Goal: Obtain resource: Download file/media

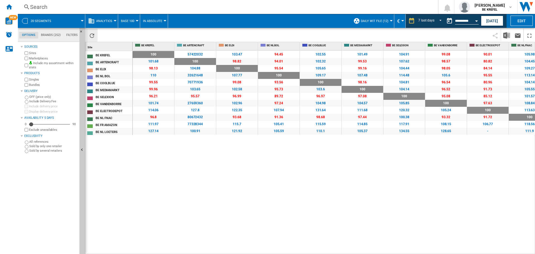
click at [91, 36] on ng-md-icon "Reload" at bounding box center [92, 35] width 7 height 7
click at [486, 21] on button "[DATE]" at bounding box center [492, 21] width 22 height 10
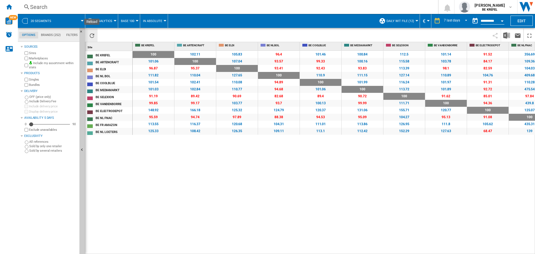
click at [91, 37] on ng-md-icon "Reload" at bounding box center [92, 35] width 7 height 7
drag, startPoint x: 306, startPoint y: 178, endPoint x: 299, endPoint y: 171, distance: 10.1
click at [306, 178] on div "100 0 % 102.11 +2.11 % 105.83 +5.83 % 96.4 -3.6 % 101.46 +1.46 % 100.84 +0.84 %…" at bounding box center [334, 152] width 403 height 203
click at [93, 37] on ng-md-icon "Reload" at bounding box center [92, 35] width 7 height 7
click at [508, 35] on img "Download in Excel" at bounding box center [506, 35] width 7 height 7
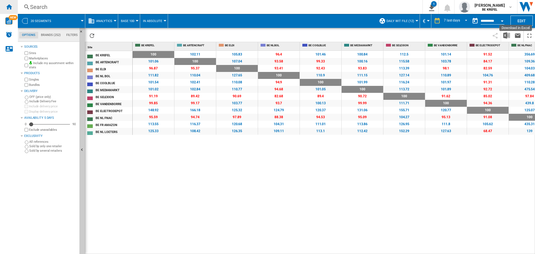
click at [4, 5] on div "Home" at bounding box center [9, 7] width 18 height 14
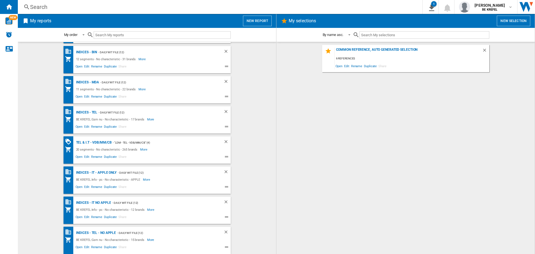
scroll to position [279, 0]
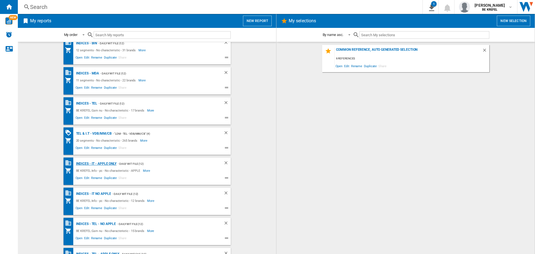
click at [100, 163] on div "Indices - IT - APPLE ONLY" at bounding box center [96, 163] width 42 height 7
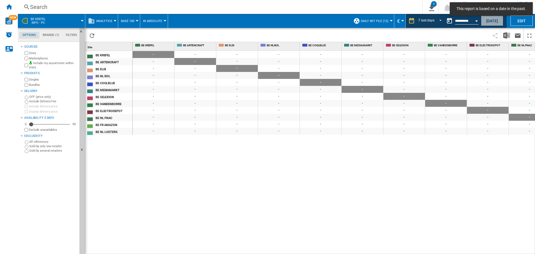
click at [490, 22] on button "[DATE]" at bounding box center [492, 21] width 22 height 10
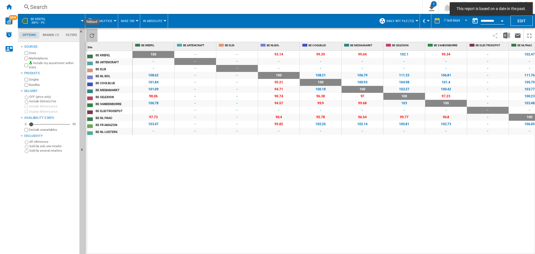
click at [95, 31] on button "Reload" at bounding box center [91, 35] width 11 height 13
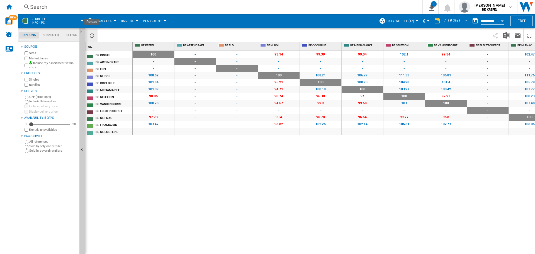
click at [95, 35] on button "Reload" at bounding box center [91, 35] width 11 height 13
click at [506, 35] on img "Download in Excel" at bounding box center [506, 35] width 7 height 7
click at [307, 160] on div "100 0 % - - - - 93.14 -6.86 % 99.39 -0.61 % 99.04 -0.96 % 102.1 +2.1 % 99.34 -0…" at bounding box center [334, 152] width 403 height 203
click at [10, 3] on ng-md-icon "Home" at bounding box center [9, 6] width 7 height 7
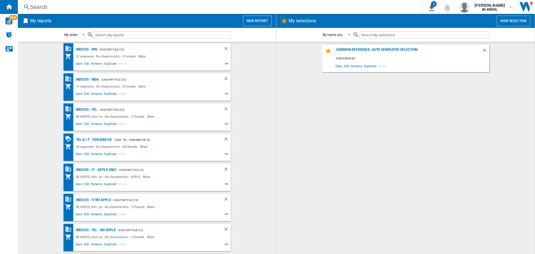
scroll to position [300, 0]
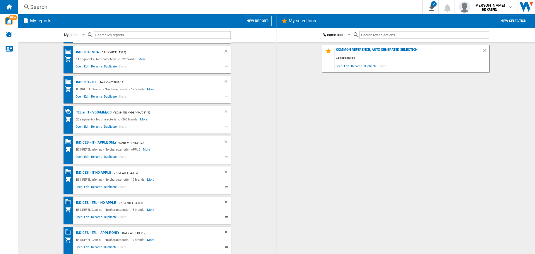
click at [98, 172] on div "Indices - IT NO APPLE" at bounding box center [93, 172] width 37 height 7
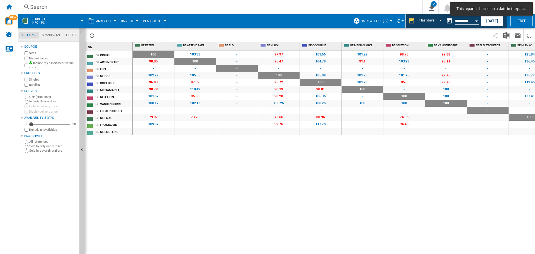
click at [489, 21] on button "[DATE]" at bounding box center [492, 21] width 22 height 10
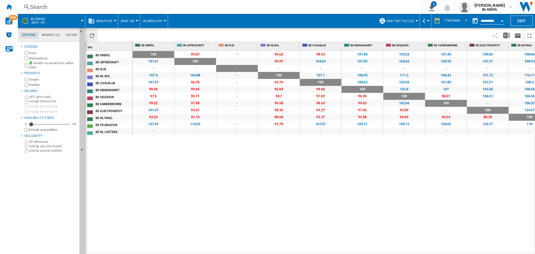
click at [92, 35] on ng-md-icon "Reload" at bounding box center [92, 35] width 7 height 7
click at [182, 199] on div "100 0 % 99.07 -0.93 % - - 95.62 -4.38 % 98.53 -1.47 % 101.45 +1.45 % 103.22 +3.…" at bounding box center [334, 152] width 403 height 203
click at [89, 36] on ng-md-icon "Reload" at bounding box center [92, 35] width 7 height 7
click at [504, 35] on img "Download in Excel" at bounding box center [506, 35] width 7 height 7
drag, startPoint x: 186, startPoint y: 185, endPoint x: 166, endPoint y: 142, distance: 46.9
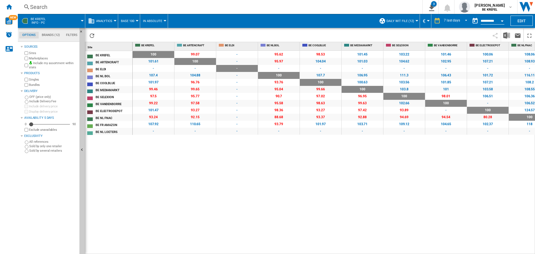
click at [185, 183] on div "100 0 % 99.07 -0.93 % - - 95.62 -4.38 % 98.53 -1.47 % 101.45 +1.45 % 103.22 +3.…" at bounding box center [334, 152] width 403 height 203
click at [6, 8] on ng-md-icon "Home" at bounding box center [9, 6] width 7 height 7
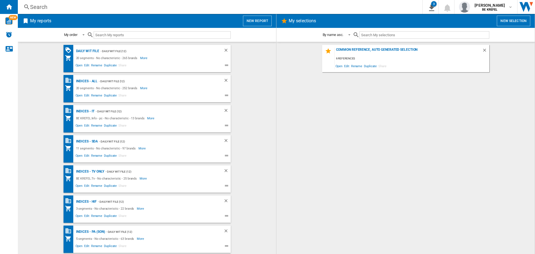
click at [389, 131] on div "Common reference, auto generated selection 6 references Open Edit Rename Duplic…" at bounding box center [405, 148] width 247 height 206
click at [86, 142] on div "Indices - SDA" at bounding box center [86, 141] width 23 height 7
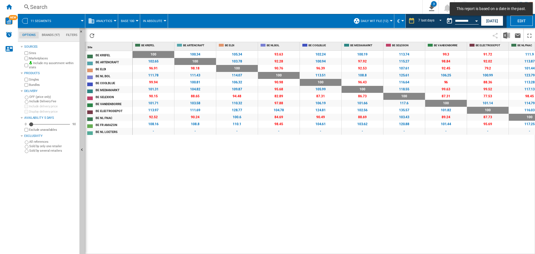
drag, startPoint x: 258, startPoint y: 194, endPoint x: 420, endPoint y: 54, distance: 214.2
click at [258, 194] on div "100 0 % 100.34 +0.34 % 105.34 +5.34 % 93.63 -6.37 % 102.24 +2.24 % 100.19 +0.19…" at bounding box center [334, 152] width 403 height 203
click at [489, 21] on button "[DATE]" at bounding box center [492, 21] width 22 height 10
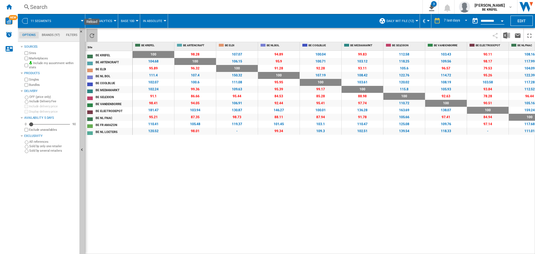
click at [88, 34] on button "Reload" at bounding box center [91, 35] width 11 height 13
click at [93, 32] on ng-md-icon "Reload" at bounding box center [92, 35] width 7 height 7
click at [506, 37] on img "Download in Excel" at bounding box center [506, 35] width 7 height 7
click at [161, 174] on div "100 0 % 98.28 -1.72 % 107.07 +7.07 % 94.89 -5.11 % 100.04 +0.04 % 99.83 -0.17 %…" at bounding box center [334, 152] width 403 height 203
click at [378, 179] on div "100 0 % 98.28 -1.72 % 107.07 +7.07 % 94.89 -5.11 % 100.04 +0.04 % 99.83 -0.17 %…" at bounding box center [334, 152] width 403 height 203
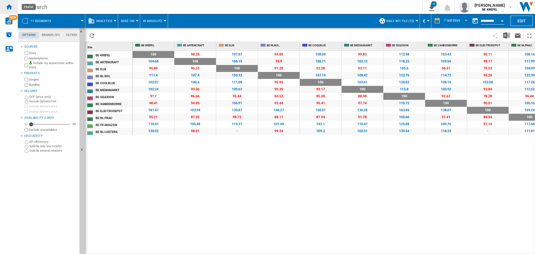
click at [8, 4] on ng-md-icon "Home" at bounding box center [9, 6] width 7 height 7
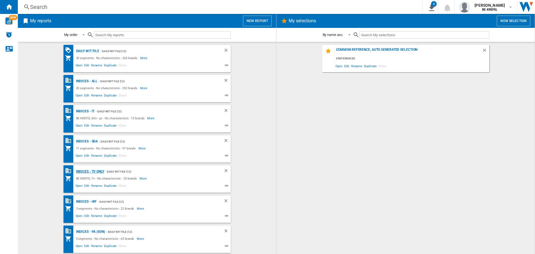
click at [80, 171] on div "Indices - TV only" at bounding box center [90, 171] width 30 height 7
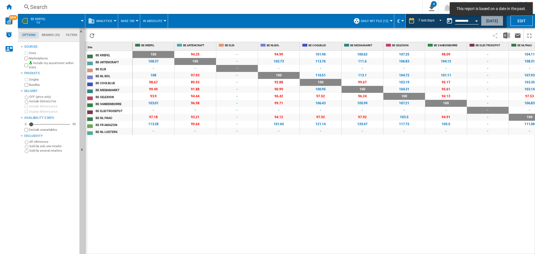
click at [495, 21] on button "[DATE]" at bounding box center [492, 21] width 22 height 10
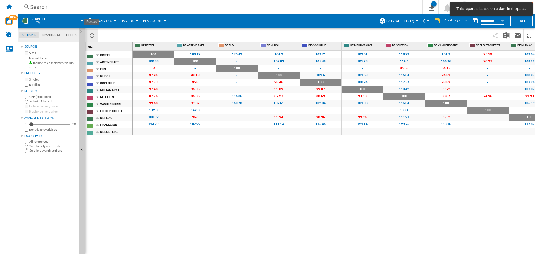
click at [93, 33] on ng-md-icon "Reload" at bounding box center [92, 35] width 7 height 7
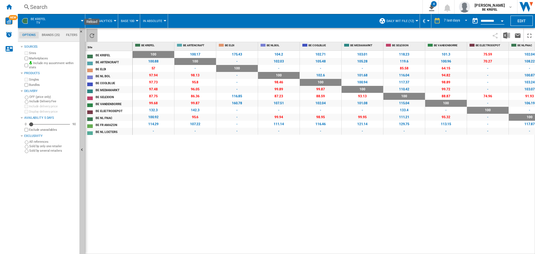
click at [91, 33] on ng-md-icon "Reload" at bounding box center [92, 35] width 7 height 7
click at [506, 36] on img "Download in Excel" at bounding box center [506, 35] width 7 height 7
drag, startPoint x: 197, startPoint y: 166, endPoint x: 81, endPoint y: 70, distance: 150.4
click at [193, 162] on div "100 0 % 100.17 +0.17 % 175.43 +75.43 % 104.2 +4.2 % 102.71 +2.71 % 103.01 +3.01…" at bounding box center [334, 152] width 403 height 203
click at [333, 200] on div "100 0 % 100.17 +0.17 % 175.43 +75.43 % 104.2 +4.2 % 102.71 +2.71 % 103.01 +3.01…" at bounding box center [334, 152] width 403 height 203
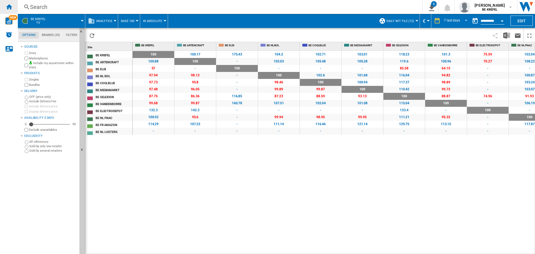
click at [8, 6] on ng-md-icon "Home" at bounding box center [9, 6] width 7 height 7
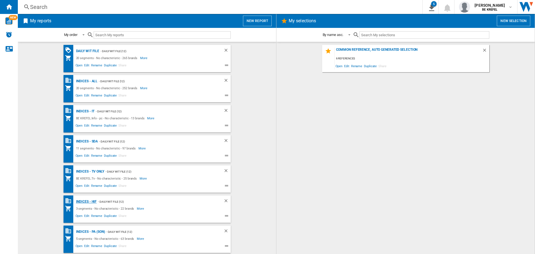
click at [88, 200] on div "Indices - HIF" at bounding box center [86, 201] width 22 height 7
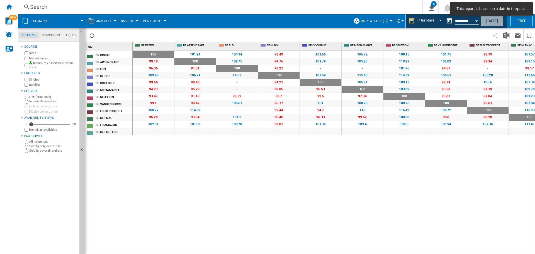
click at [490, 20] on button "[DATE]" at bounding box center [492, 21] width 22 height 10
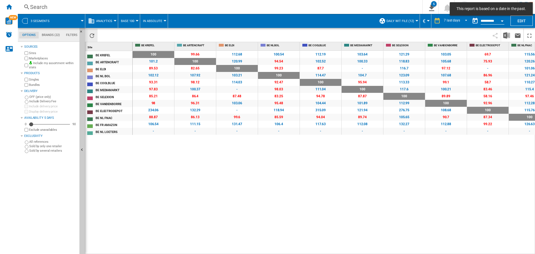
click at [92, 35] on ng-md-icon "Reload" at bounding box center [92, 35] width 7 height 7
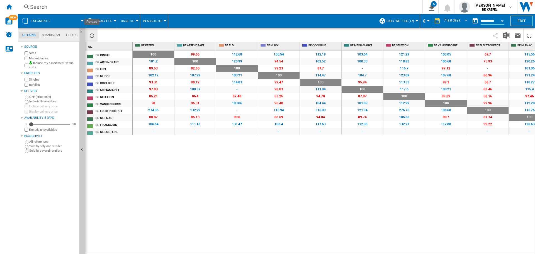
click at [96, 35] on button "Reload" at bounding box center [91, 35] width 11 height 13
click at [268, 191] on div "100 0 % 99.66 -0.34 % 112.68 +12.68 % 100.54 +0.54 % 112.19 +12.19 % 103.64 +3.…" at bounding box center [334, 152] width 403 height 203
click at [504, 37] on img "Download in Excel" at bounding box center [506, 35] width 7 height 7
drag, startPoint x: 11, startPoint y: 5, endPoint x: 23, endPoint y: 11, distance: 13.1
click at [11, 5] on ng-md-icon "Home" at bounding box center [9, 6] width 7 height 7
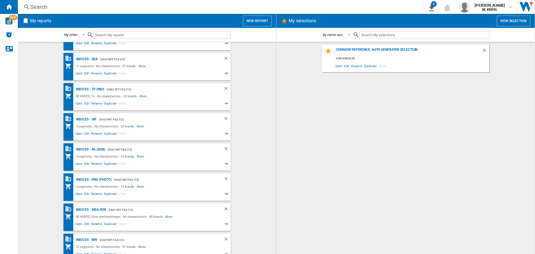
scroll to position [111, 0]
click at [92, 119] on div "Indices - PA (son)" at bounding box center [90, 120] width 30 height 7
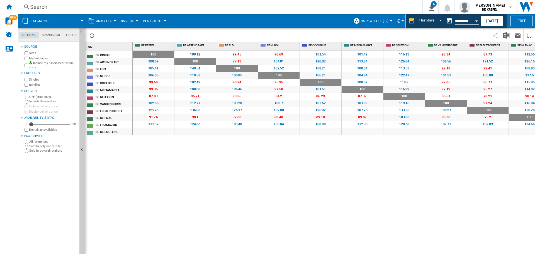
click at [296, 177] on div "100 0 % 109.12 +9.12 % 99.45 -0.55 % 96.69 -3.31 % 101.54 +1.54 % 101.49 +1.49 …" at bounding box center [334, 152] width 403 height 203
click at [95, 34] on ng-md-icon "Reload" at bounding box center [92, 35] width 7 height 7
click at [487, 20] on button "[DATE]" at bounding box center [492, 21] width 22 height 10
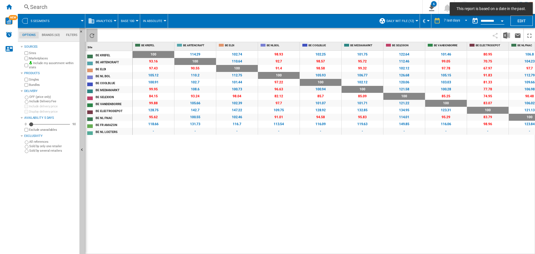
click at [92, 36] on ng-md-icon "Reload" at bounding box center [92, 35] width 7 height 7
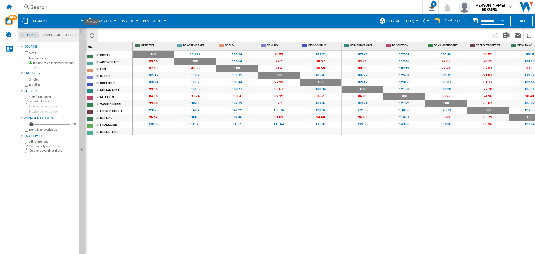
click at [87, 35] on button "Reload" at bounding box center [91, 35] width 11 height 13
click at [503, 35] on button "Download in Excel" at bounding box center [506, 35] width 11 height 13
drag, startPoint x: 342, startPoint y: 175, endPoint x: 283, endPoint y: 161, distance: 60.9
click at [342, 175] on div "100 0 % 114.29 +14.29 % 102.74 +2.74 % 98.93 -1.07 % 102.25 +2.25 % 101.75 +1.7…" at bounding box center [334, 152] width 403 height 203
click at [11, 6] on ng-md-icon "Home" at bounding box center [9, 6] width 7 height 7
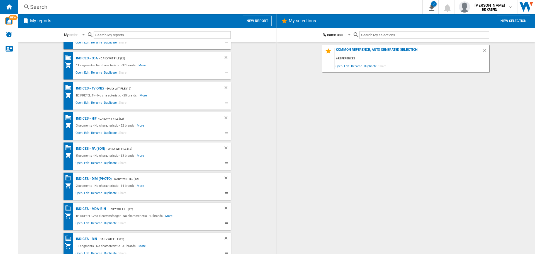
scroll to position [84, 0]
click at [95, 178] on div "Indices - DIM (photo)" at bounding box center [93, 178] width 37 height 7
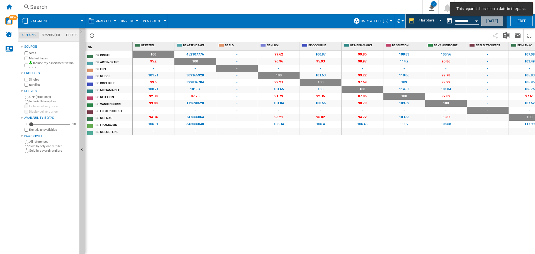
click at [497, 20] on button "[DATE]" at bounding box center [492, 21] width 22 height 10
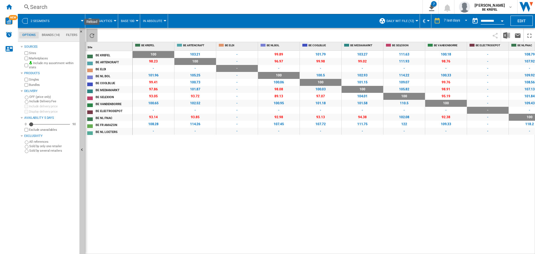
click at [93, 37] on ng-md-icon "Reload" at bounding box center [92, 35] width 7 height 7
click at [504, 34] on img "Download in Excel" at bounding box center [506, 35] width 7 height 7
drag, startPoint x: 204, startPoint y: 200, endPoint x: 189, endPoint y: 174, distance: 29.9
click at [202, 198] on div "100 0 % 103.21 +3.21 % - - 99.89 -0.11 % 101.79 +1.79 % 103.27 +3.27 % 111.63 +…" at bounding box center [334, 152] width 403 height 203
click at [6, 4] on ng-md-icon "Home" at bounding box center [9, 6] width 7 height 7
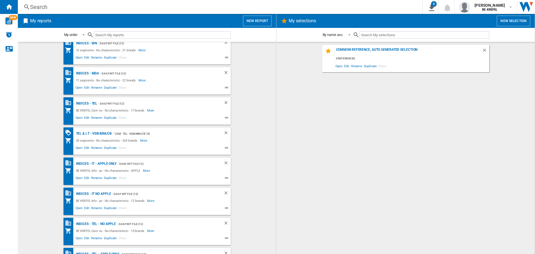
scroll to position [300, 0]
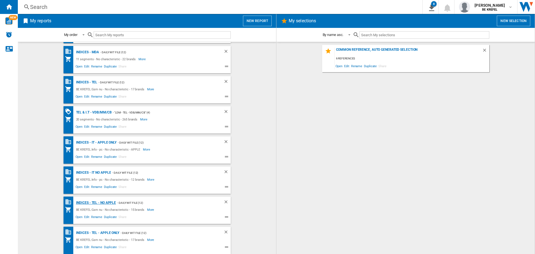
click at [91, 204] on div "Indices - TEL - NO APPLE" at bounding box center [96, 202] width 42 height 7
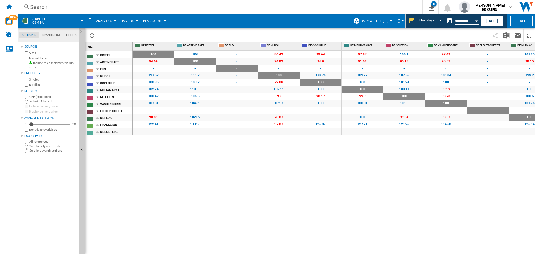
click at [390, 185] on div "100 0 % 106 +6 % - - 86.43 -13.57 % 99.64 -0.36 % 97.87 -2.13 % 100.1 +0.1 % 97…" at bounding box center [334, 152] width 403 height 203
click at [91, 34] on ng-md-icon "Reload" at bounding box center [92, 35] width 7 height 7
click at [483, 18] on button "[DATE]" at bounding box center [492, 21] width 22 height 10
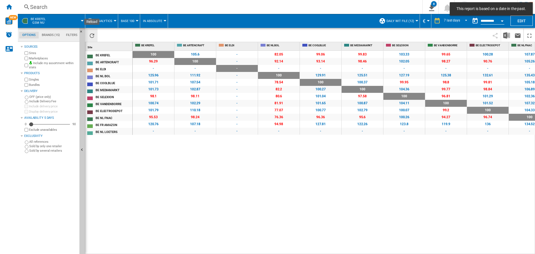
click at [91, 33] on ng-md-icon "Reload" at bounding box center [92, 35] width 7 height 7
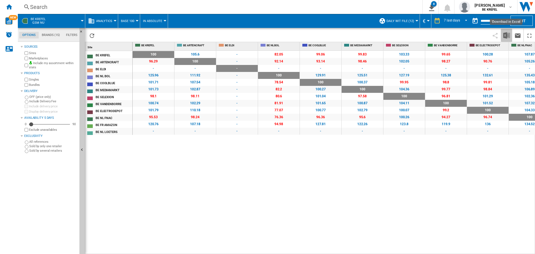
click at [509, 34] on img "Download in Excel" at bounding box center [506, 35] width 7 height 7
drag, startPoint x: 314, startPoint y: 193, endPoint x: 220, endPoint y: 123, distance: 116.9
click at [314, 193] on div "100 0 % 105.6 +5.6 % - - 82.05 -17.95 % 99.06 -0.94 % 99.83 -0.17 % 103.33 +3.3…" at bounding box center [334, 152] width 403 height 203
click at [8, 8] on ng-md-icon "Home" at bounding box center [9, 6] width 7 height 7
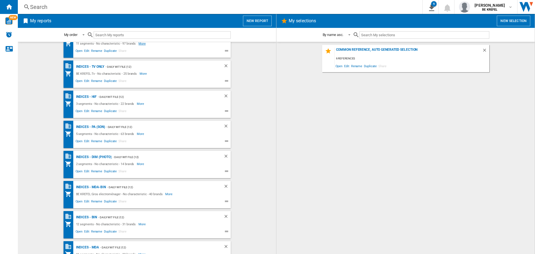
scroll to position [300, 0]
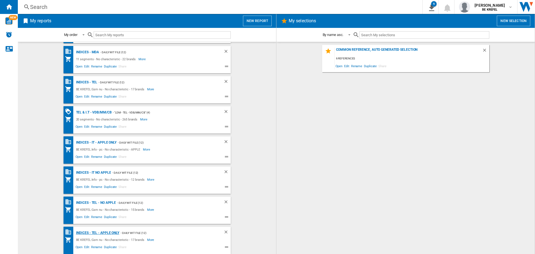
click at [104, 233] on div "Indices - TEL - APPLE ONLY" at bounding box center [97, 232] width 45 height 7
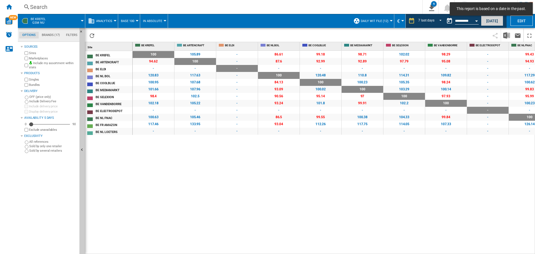
click at [490, 20] on button "[DATE]" at bounding box center [492, 21] width 22 height 10
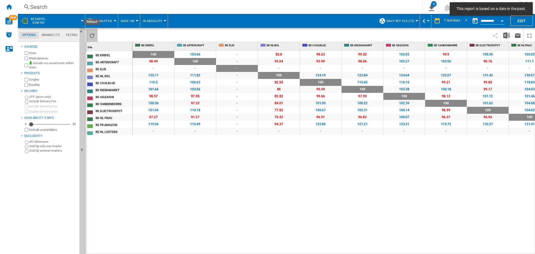
click at [94, 36] on ng-md-icon "Reload" at bounding box center [92, 35] width 7 height 7
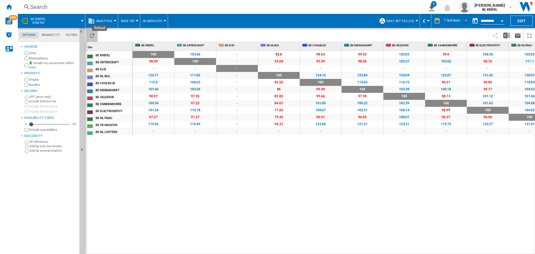
click at [95, 35] on ng-md-icon "Reload" at bounding box center [92, 35] width 7 height 7
click at [505, 35] on img "Download in Excel" at bounding box center [506, 35] width 7 height 7
click at [10, 5] on ng-md-icon "Home" at bounding box center [9, 6] width 7 height 7
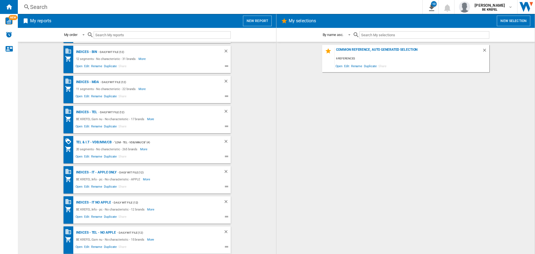
scroll to position [244, 0]
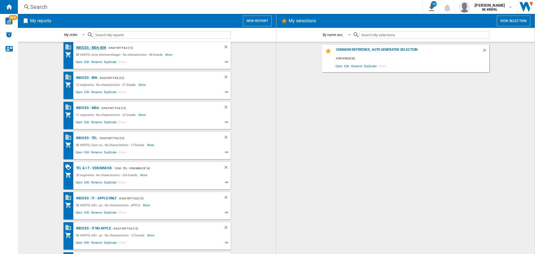
click at [94, 48] on div "Indices - MDA-BIN" at bounding box center [90, 47] width 31 height 7
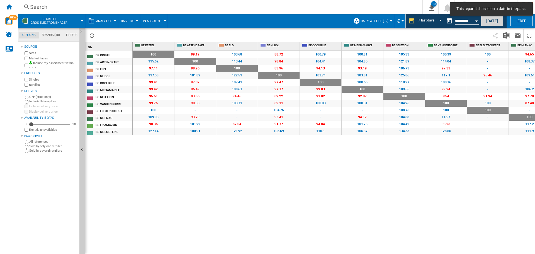
click at [487, 19] on button "[DATE]" at bounding box center [492, 21] width 22 height 10
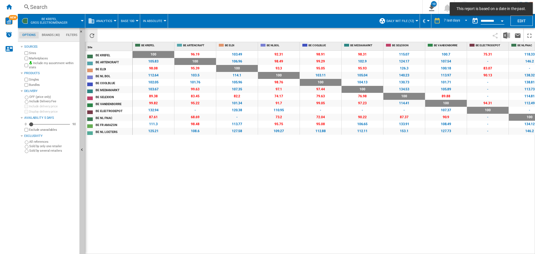
click at [90, 36] on ng-md-icon "Reload" at bounding box center [92, 35] width 7 height 7
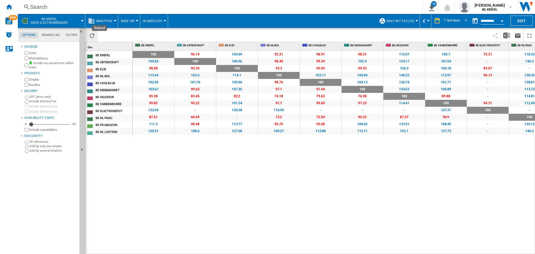
click at [92, 35] on ng-md-icon "Reload" at bounding box center [92, 35] width 7 height 7
click at [504, 35] on img "Download in Excel" at bounding box center [506, 35] width 7 height 7
click at [13, 7] on div "Home" at bounding box center [9, 7] width 18 height 14
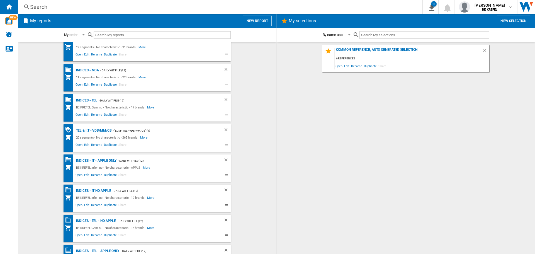
scroll to position [272, 0]
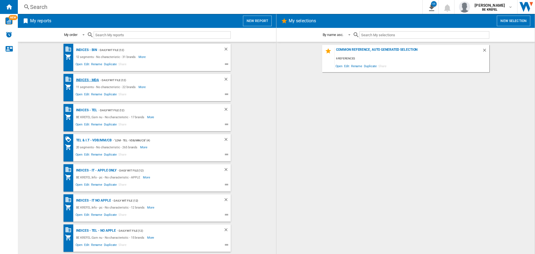
click at [92, 81] on div "Indices - MDA" at bounding box center [87, 80] width 25 height 7
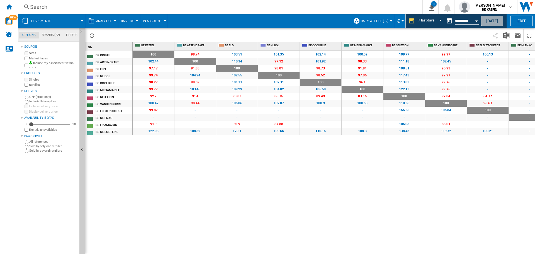
click at [494, 21] on button "[DATE]" at bounding box center [492, 21] width 22 height 10
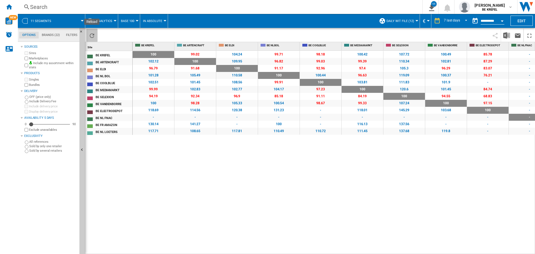
click at [92, 38] on ng-md-icon "Reload" at bounding box center [92, 35] width 7 height 7
click at [506, 35] on img "Download in Excel" at bounding box center [506, 35] width 7 height 7
click at [298, 177] on div "100 0 % 99.02 -0.98 % 104.24 +4.24 % 99.71 -0.29 % 98.18 -1.82 % 100.42 +0.42 %…" at bounding box center [334, 152] width 403 height 203
click at [6, 10] on ng-md-icon "Home" at bounding box center [9, 6] width 7 height 7
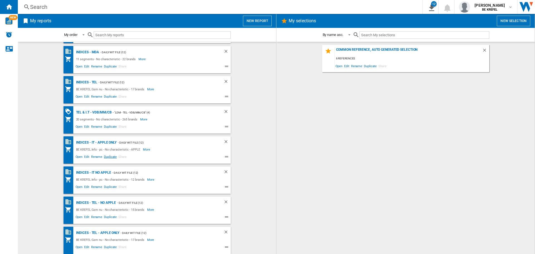
scroll to position [244, 0]
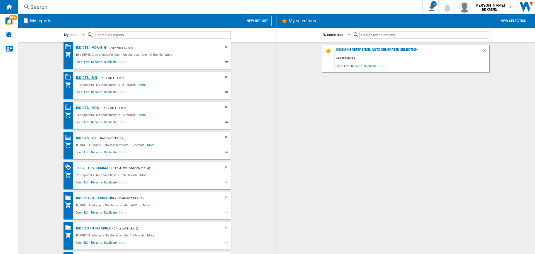
click at [89, 79] on div "Indices - BIN" at bounding box center [86, 77] width 23 height 7
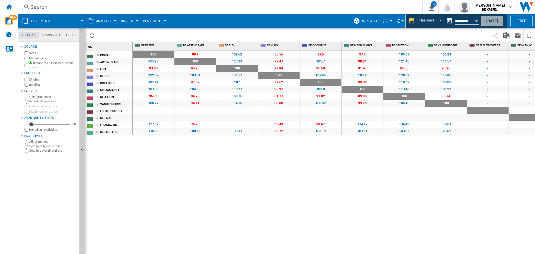
click at [492, 20] on button "[DATE]" at bounding box center [492, 21] width 22 height 10
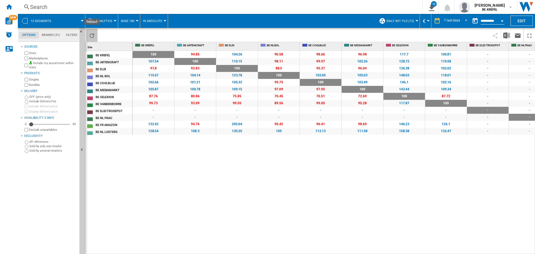
click at [93, 35] on ng-md-icon "Reload" at bounding box center [92, 35] width 7 height 7
click at [90, 33] on ng-md-icon "Reload" at bounding box center [92, 35] width 7 height 7
click at [505, 33] on img "Download in Excel" at bounding box center [506, 35] width 7 height 7
click at [257, 152] on div "100 0 % 94.85 -5.15 % 104.26 +4.26 % 90.58 -9.42 % 98.66 -1.34 % 96.98 -3.02 % …" at bounding box center [334, 152] width 403 height 203
